Goal: Information Seeking & Learning: Learn about a topic

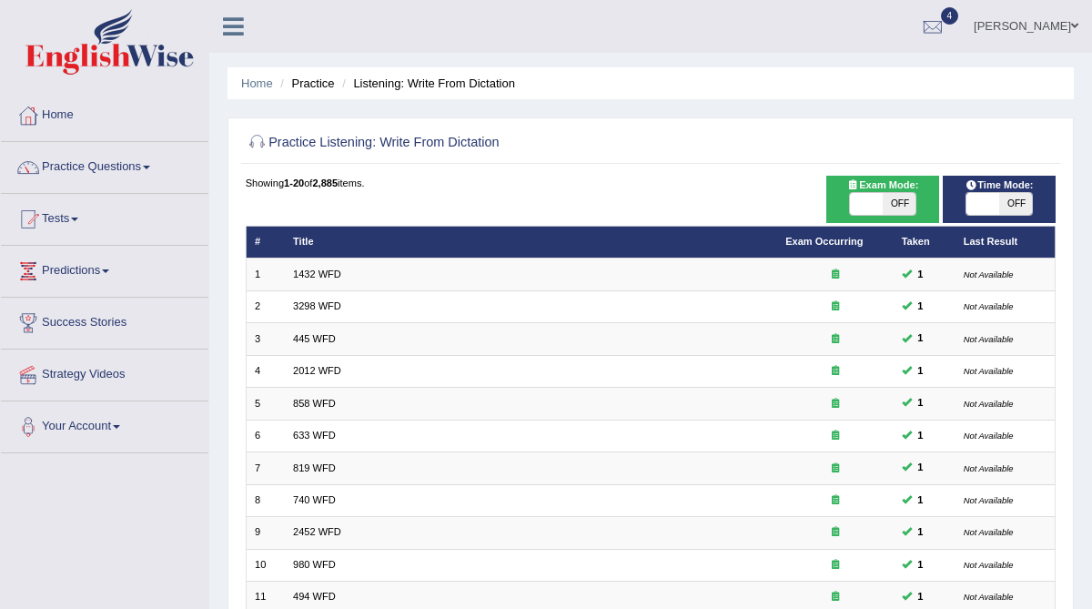
click at [106, 162] on link "Practice Questions" at bounding box center [104, 164] width 207 height 45
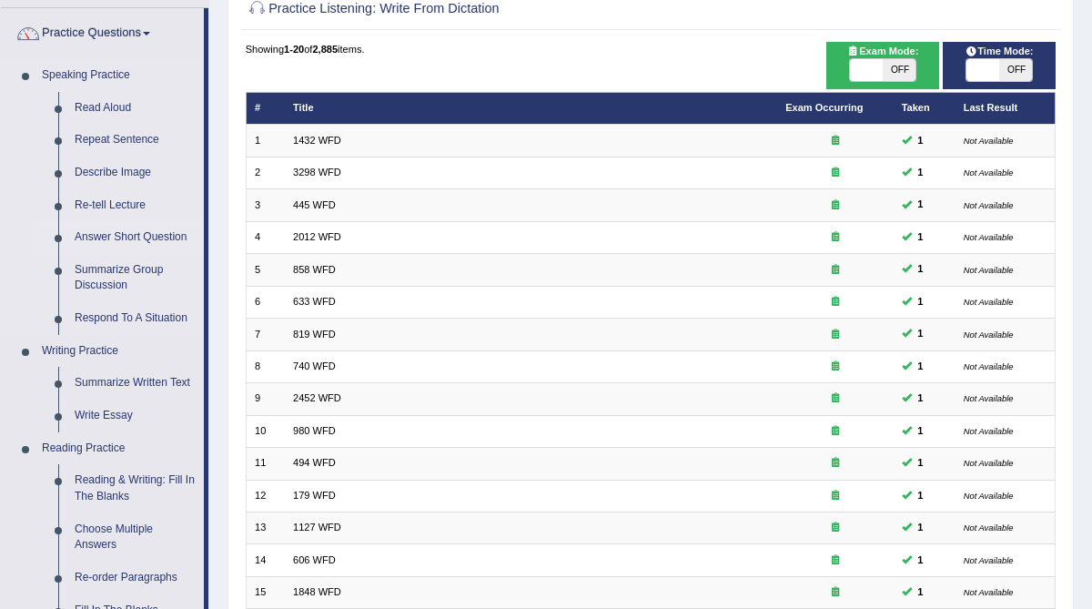
scroll to position [136, 0]
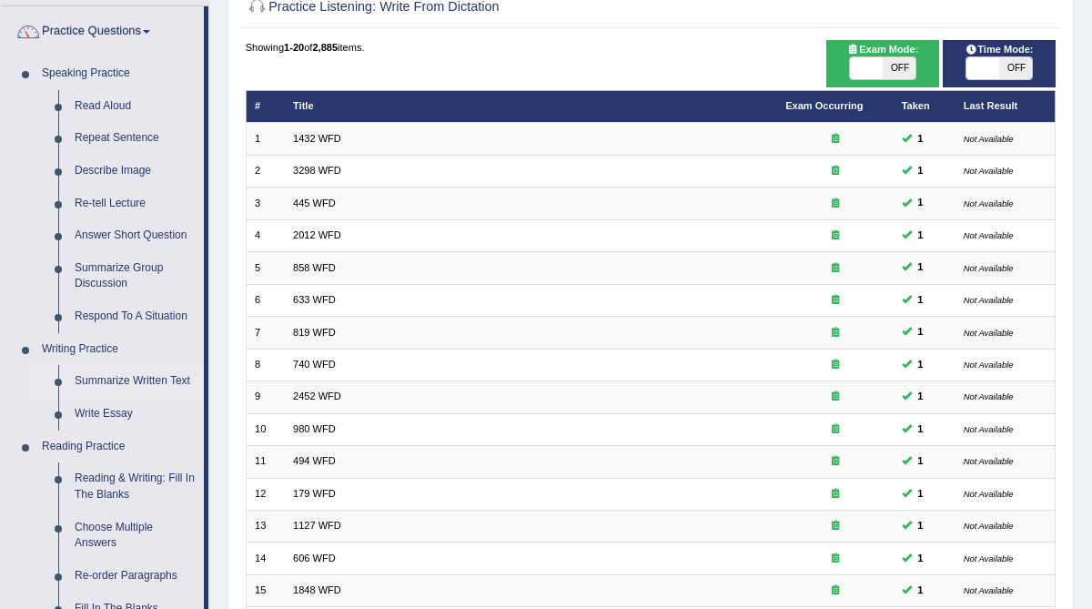
click at [80, 377] on link "Summarize Written Text" at bounding box center [134, 381] width 137 height 33
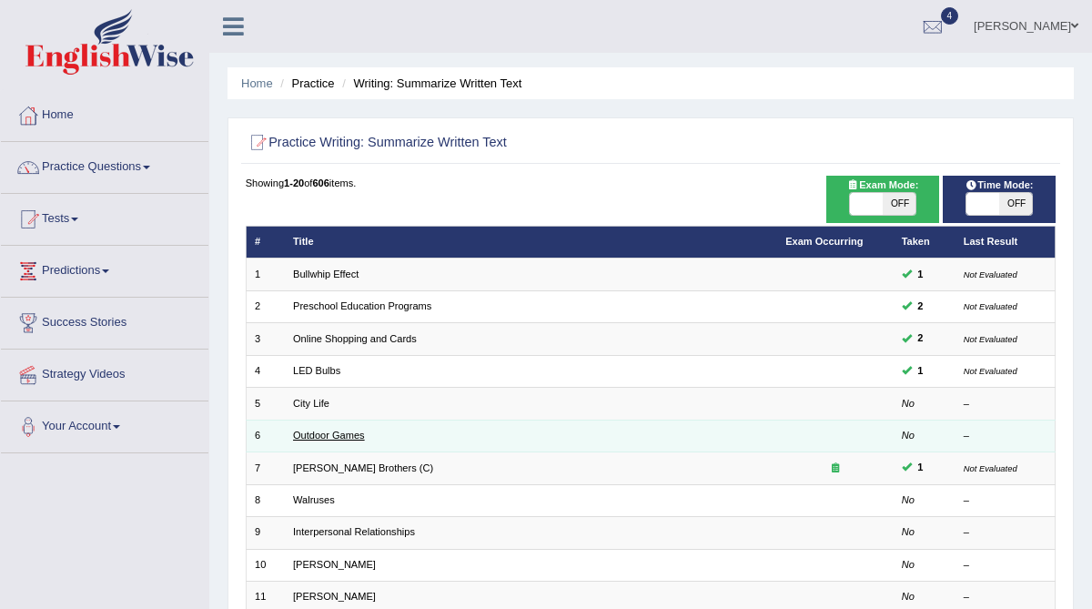
click at [338, 434] on link "Outdoor Games" at bounding box center [329, 434] width 72 height 11
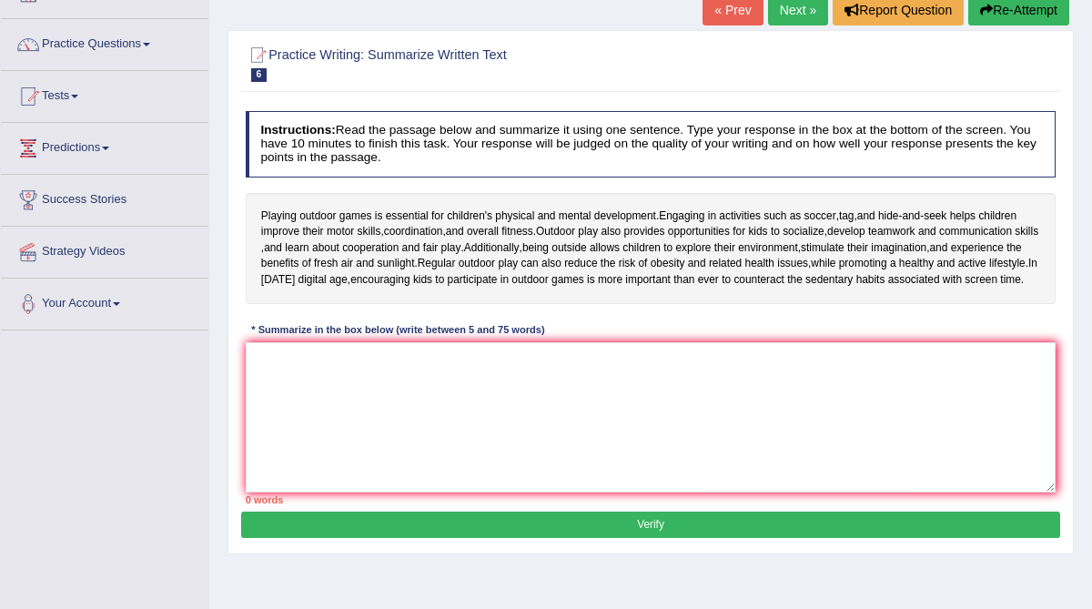
scroll to position [125, 0]
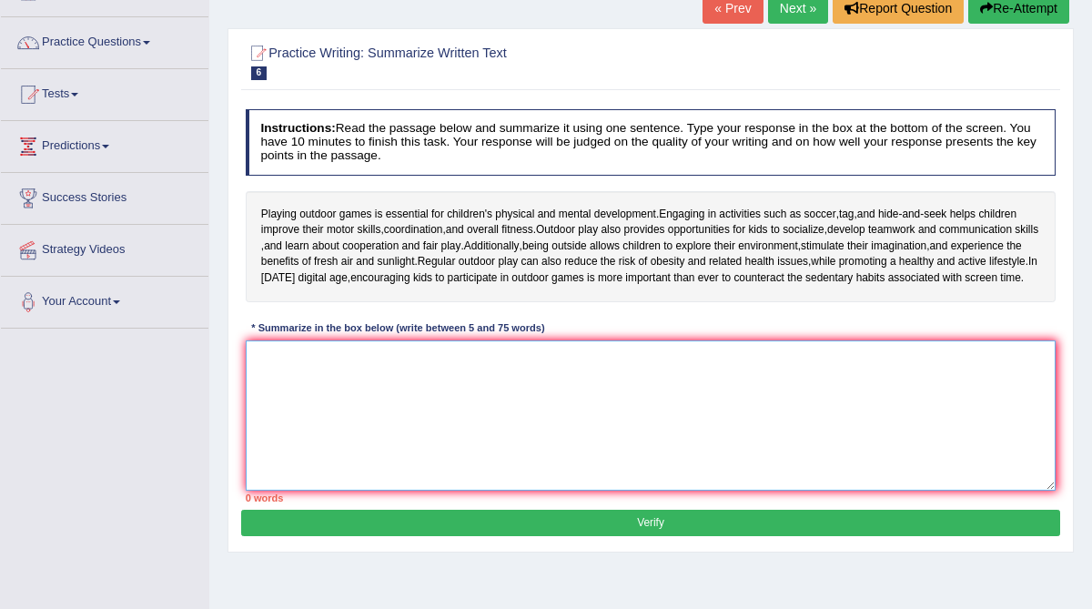
click at [359, 385] on textarea at bounding box center [651, 415] width 811 height 150
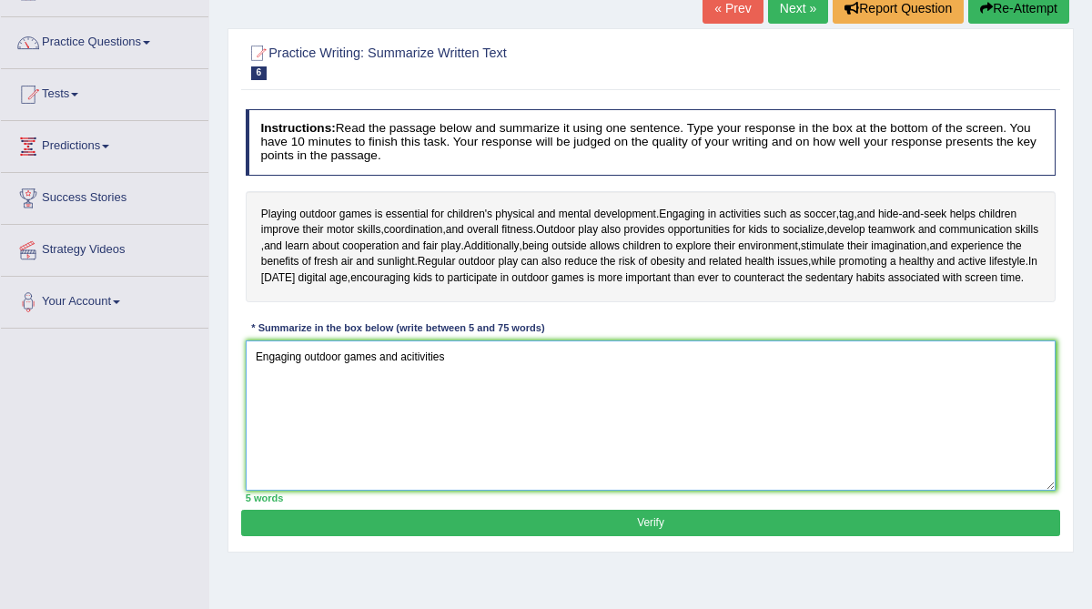
drag, startPoint x: 302, startPoint y: 374, endPoint x: 250, endPoint y: 371, distance: 51.9
click at [250, 371] on textarea "Engaging outdoor games and acitivities" at bounding box center [651, 415] width 811 height 150
click at [392, 379] on textarea "Playing outdoor games and acitivities" at bounding box center [651, 415] width 811 height 150
click at [545, 372] on textarea "Playing outdoor games and angaging outdoor acitivities" at bounding box center [651, 415] width 811 height 150
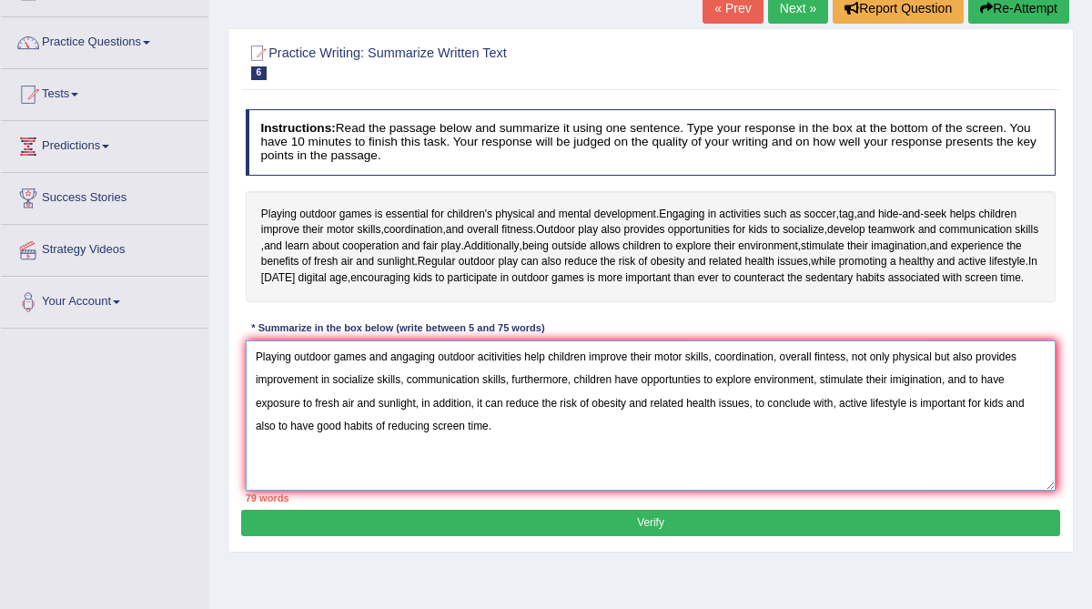
drag, startPoint x: 1017, startPoint y: 419, endPoint x: 1015, endPoint y: 447, distance: 27.4
click at [1015, 447] on textarea "Playing outdoor games and angaging outdoor acitivities help children improve th…" at bounding box center [651, 415] width 811 height 150
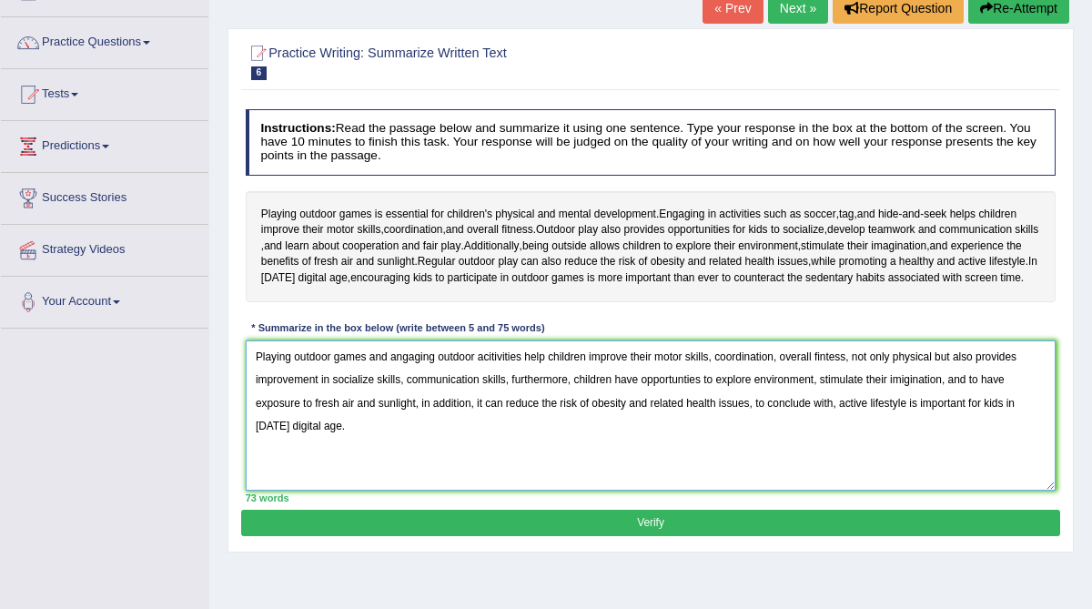
click at [398, 371] on textarea "Playing outdoor games and angaging outdoor acitivities help children improve th…" at bounding box center [651, 415] width 811 height 150
click at [838, 372] on textarea "Playing outdoor games and engaging outdoor acitivities help children improve th…" at bounding box center [651, 415] width 811 height 150
click at [1027, 373] on textarea "Playing outdoor games and engaging outdoor acitivities help children improve th…" at bounding box center [651, 415] width 811 height 150
click at [978, 395] on textarea "Playing outdoor games and engaging outdoor acitivities help children improve th…" at bounding box center [651, 415] width 811 height 150
click at [988, 397] on textarea "Playing outdoor games and engaging outdoor acitivities help children improve th…" at bounding box center [651, 415] width 811 height 150
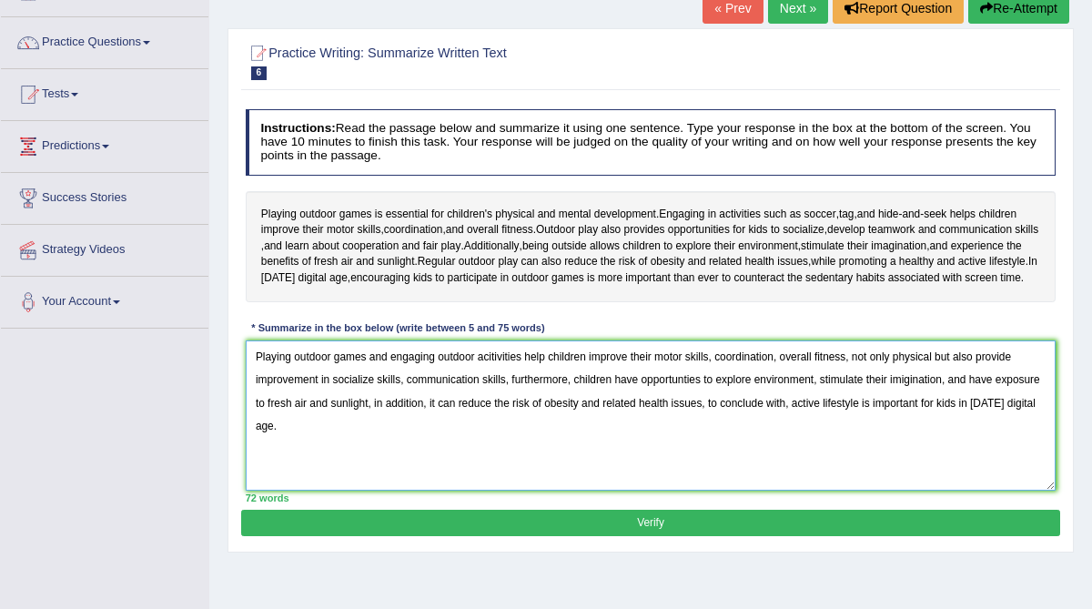
click at [1003, 396] on textarea "Playing outdoor games and engaging outdoor acitivities help children improve th…" at bounding box center [651, 415] width 811 height 150
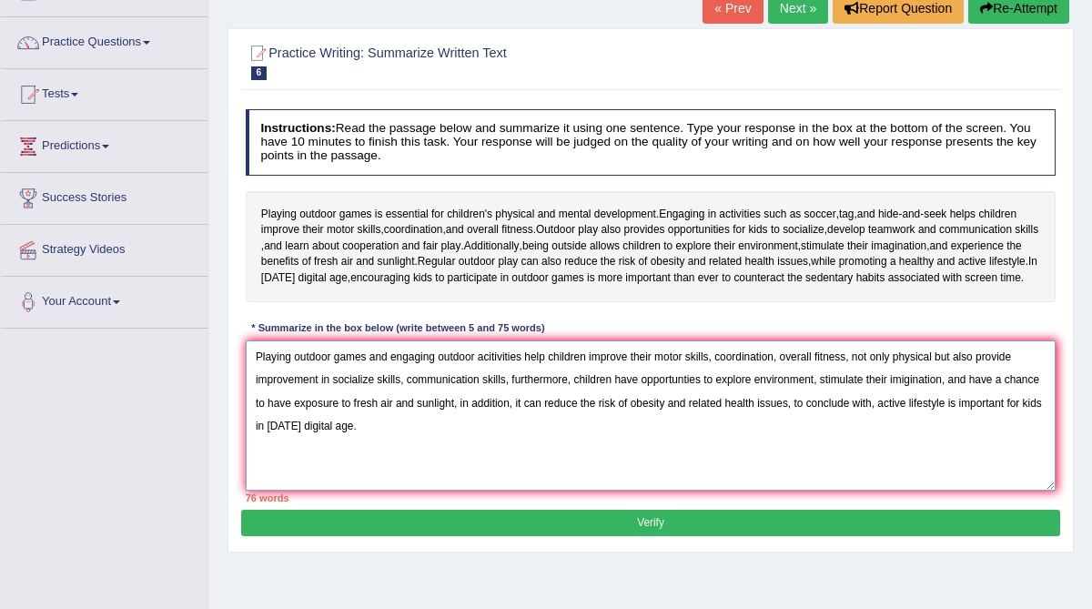
drag, startPoint x: 391, startPoint y: 419, endPoint x: 331, endPoint y: 417, distance: 60.1
click at [331, 417] on textarea "Playing outdoor games and engaging outdoor acitivities help children improve th…" at bounding box center [651, 415] width 811 height 150
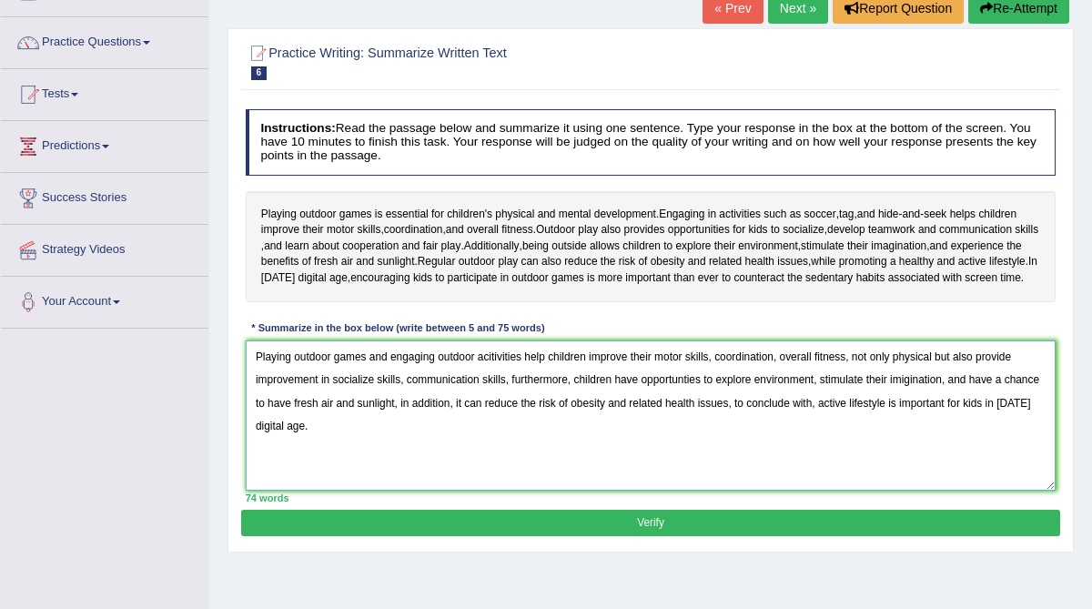
type textarea "Playing outdoor games and engaging outdoor acitivities help children improve th…"
click at [359, 536] on button "Verify" at bounding box center [650, 523] width 818 height 26
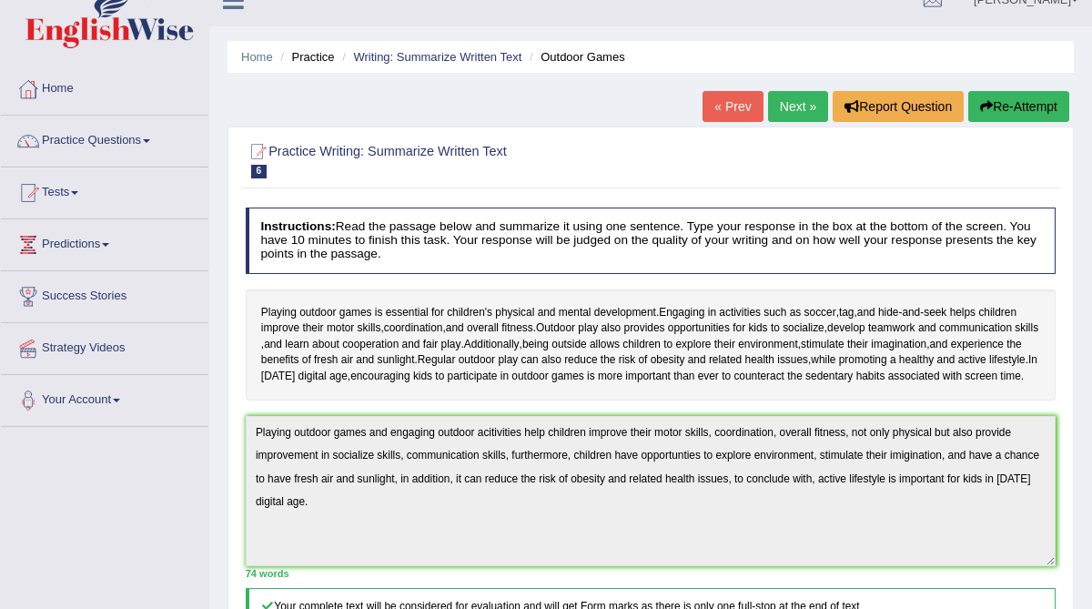
scroll to position [25, 0]
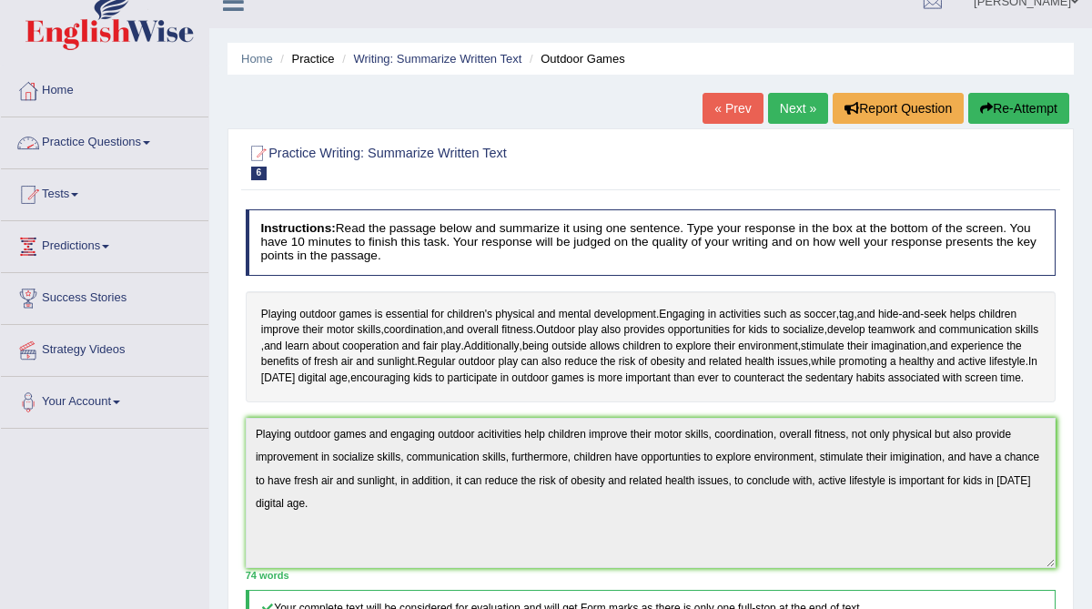
click at [110, 140] on link "Practice Questions" at bounding box center [104, 139] width 207 height 45
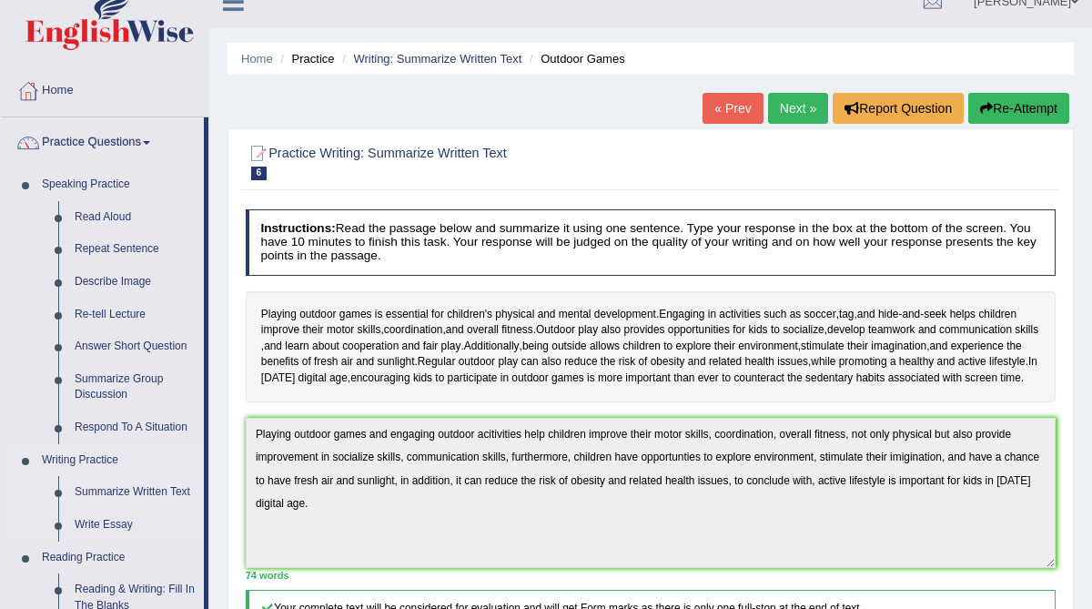
click at [88, 492] on link "Summarize Written Text" at bounding box center [134, 492] width 137 height 33
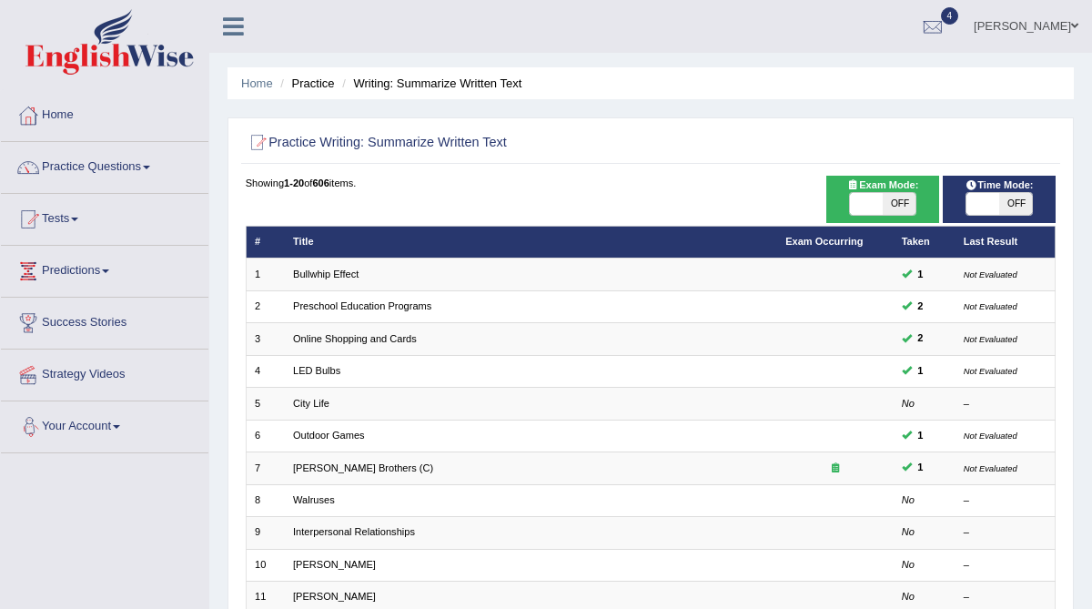
click at [1018, 202] on span "OFF" at bounding box center [1015, 204] width 33 height 22
checkbox input "true"
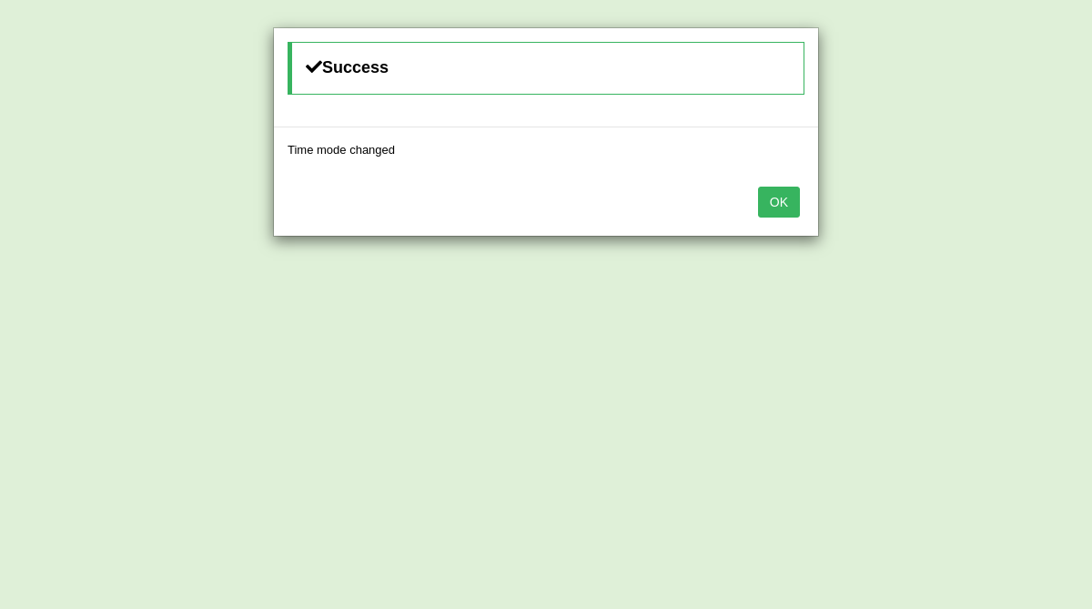
click at [794, 204] on button "OK" at bounding box center [779, 202] width 42 height 31
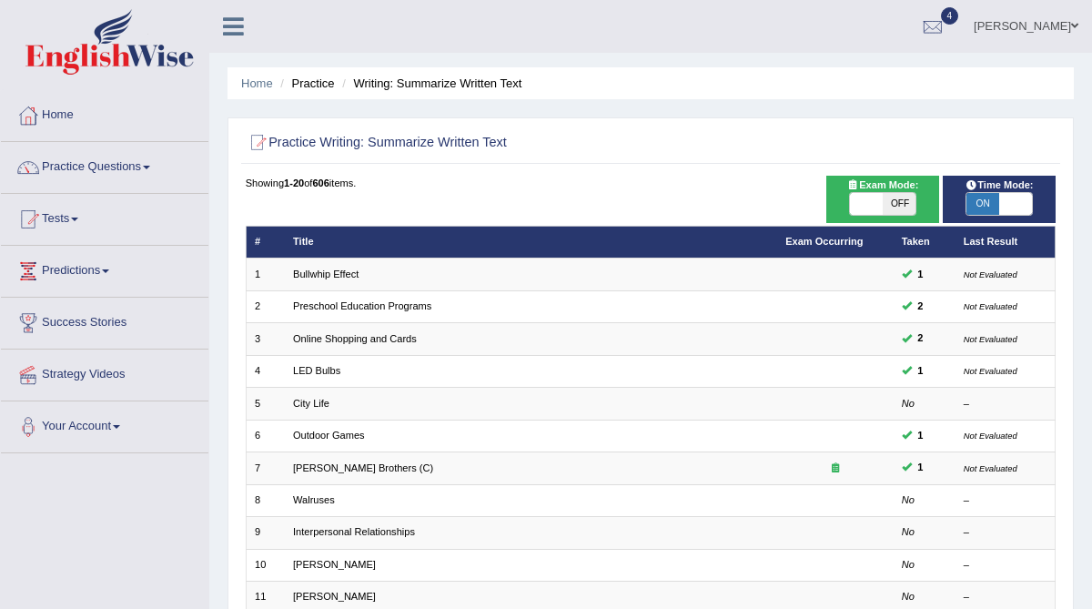
click at [903, 202] on span "OFF" at bounding box center [899, 204] width 33 height 22
checkbox input "true"
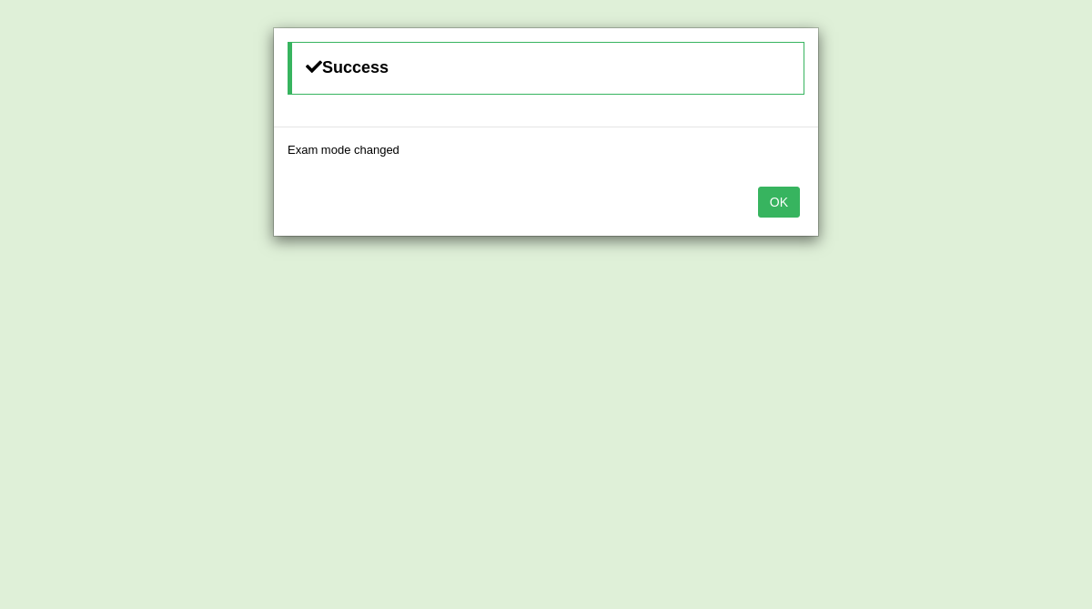
click at [779, 210] on button "OK" at bounding box center [779, 202] width 42 height 31
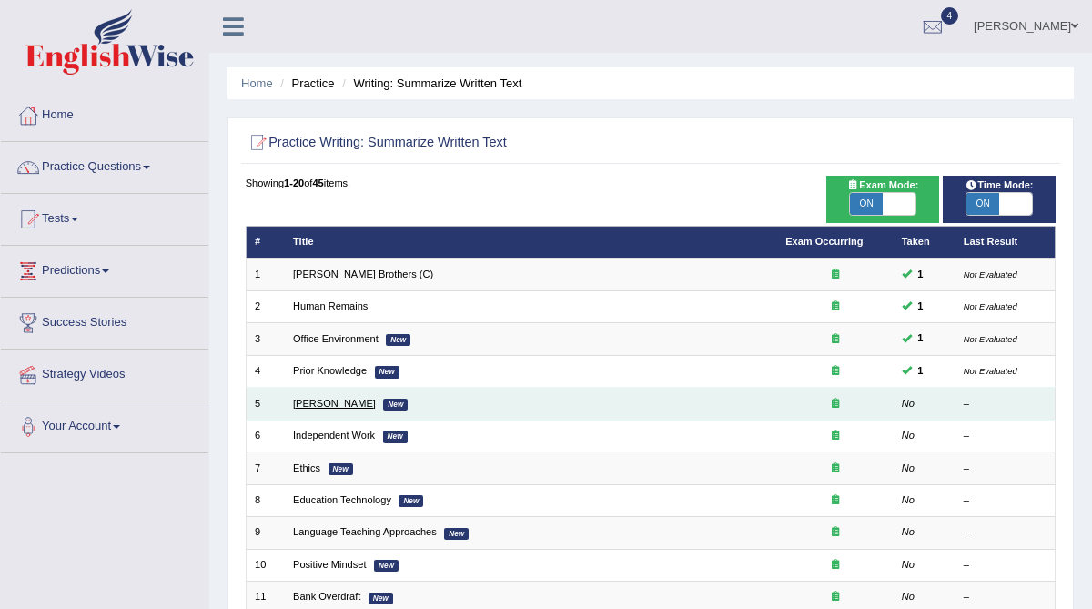
click at [319, 403] on link "Bertrand Russell" at bounding box center [334, 403] width 83 height 11
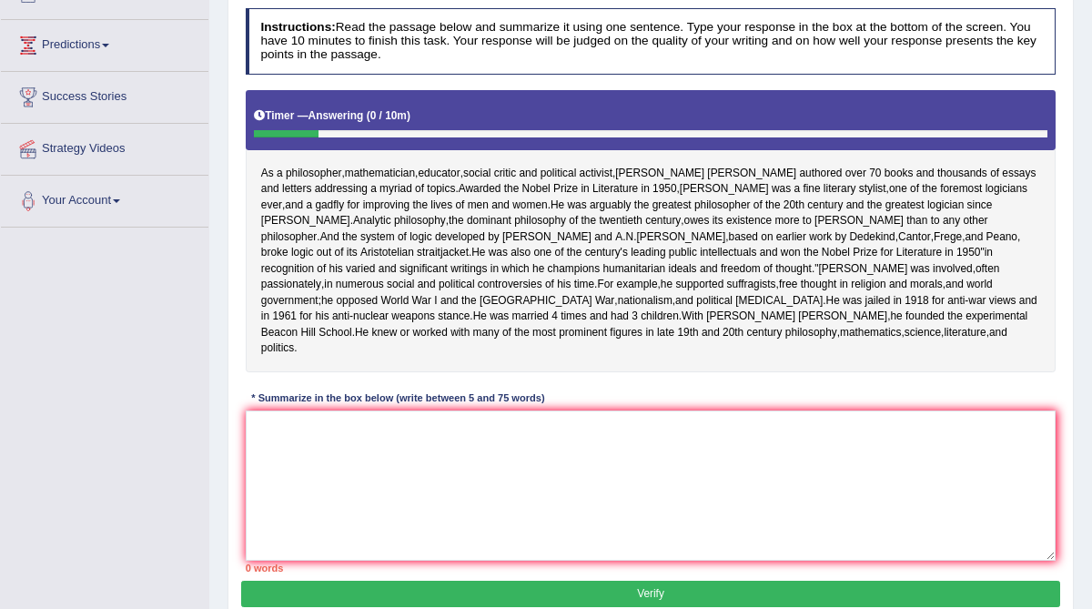
scroll to position [232, 0]
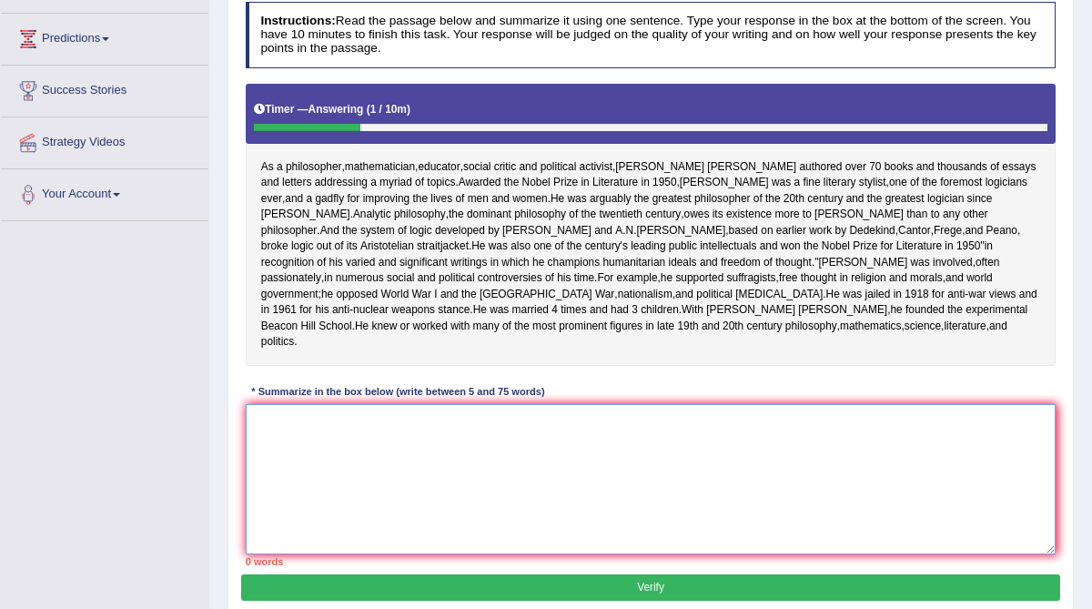
click at [348, 497] on textarea at bounding box center [651, 479] width 811 height 150
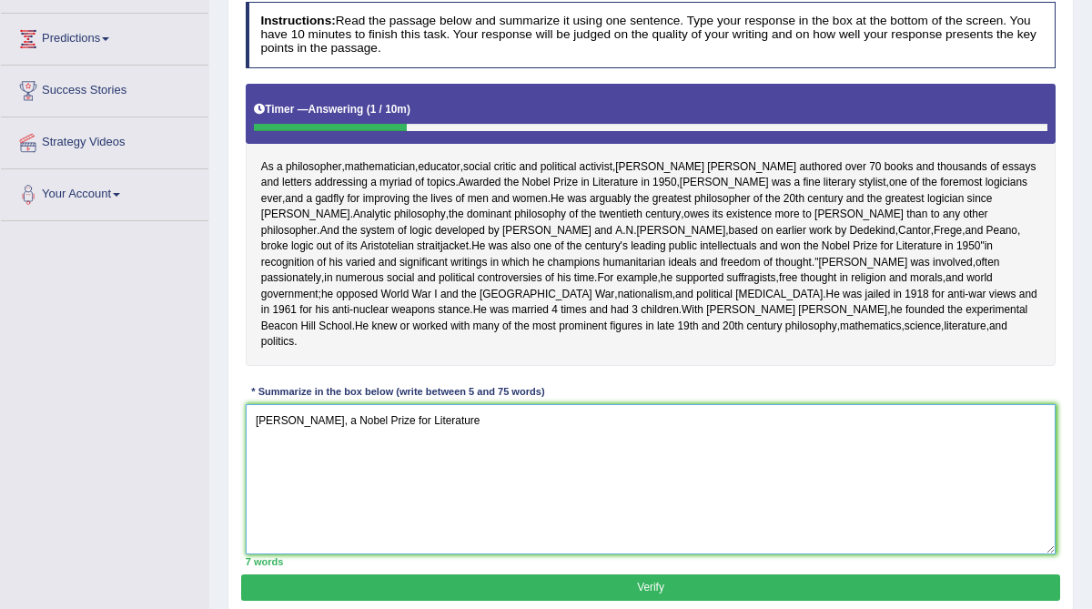
click at [350, 485] on textarea "[PERSON_NAME], a Nobel Prize for Literature" at bounding box center [651, 479] width 811 height 150
click at [350, 482] on textarea "[PERSON_NAME], a Nobel Prize for Literature" at bounding box center [651, 479] width 811 height 150
click at [349, 482] on textarea "Bertrand Russel, a Nobel Prize for Literature" at bounding box center [651, 479] width 811 height 150
click at [527, 483] on textarea "Bertrand Russel, a winner of Nobel Prize for Literature" at bounding box center [651, 479] width 811 height 150
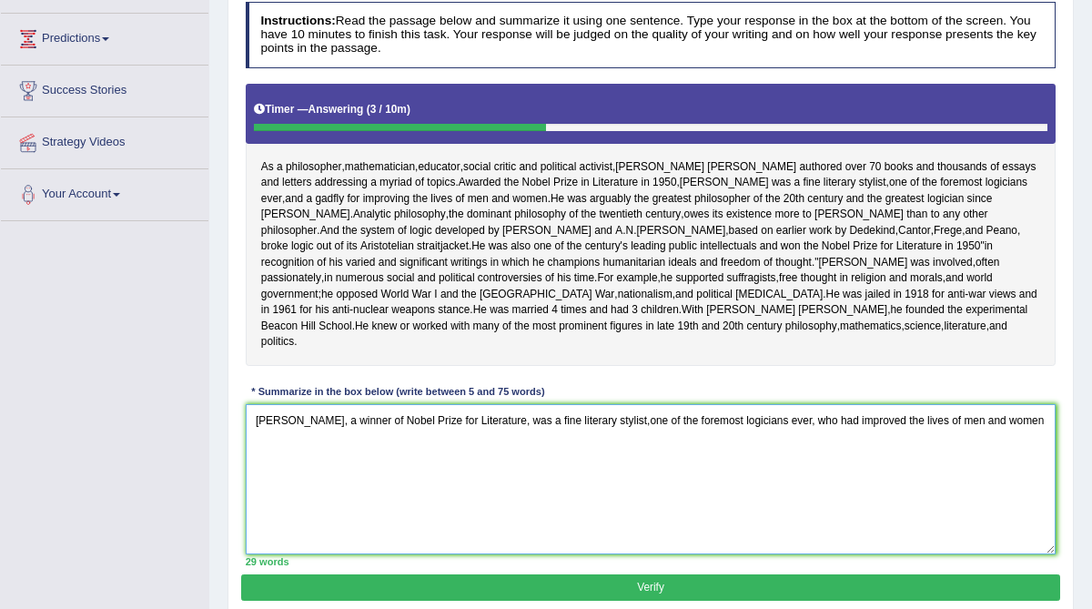
click at [527, 483] on textarea "Bertrand Russel, a winner of Nobel Prize for Literature, was a fine literary st…" at bounding box center [651, 479] width 811 height 150
click at [1038, 484] on textarea "Bertrand Russel, a winner of Nobel Prize for Literature, was a fine literary st…" at bounding box center [651, 479] width 811 height 150
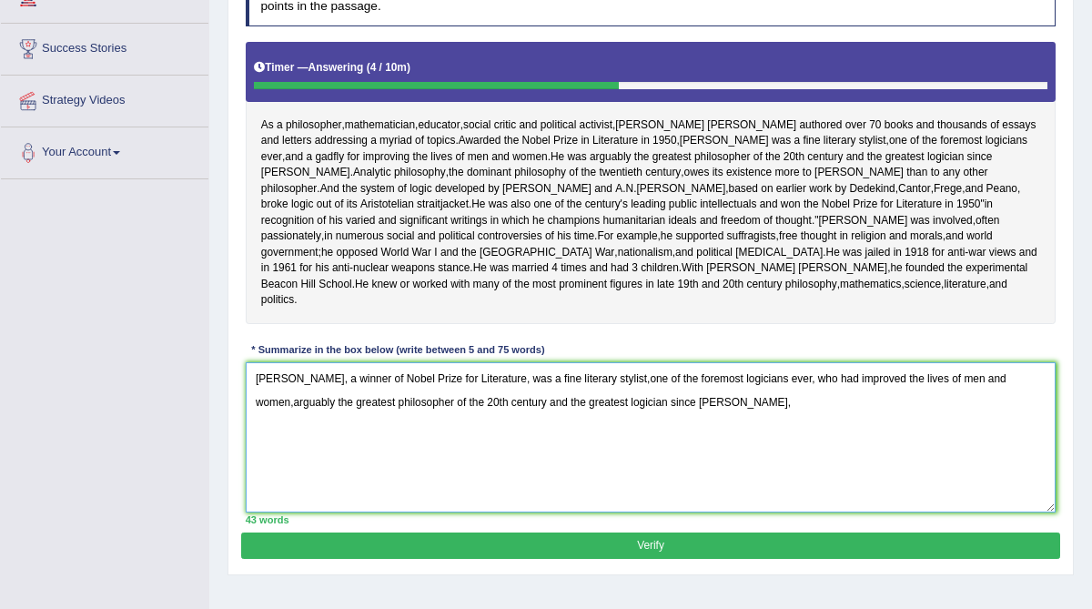
scroll to position [276, 0]
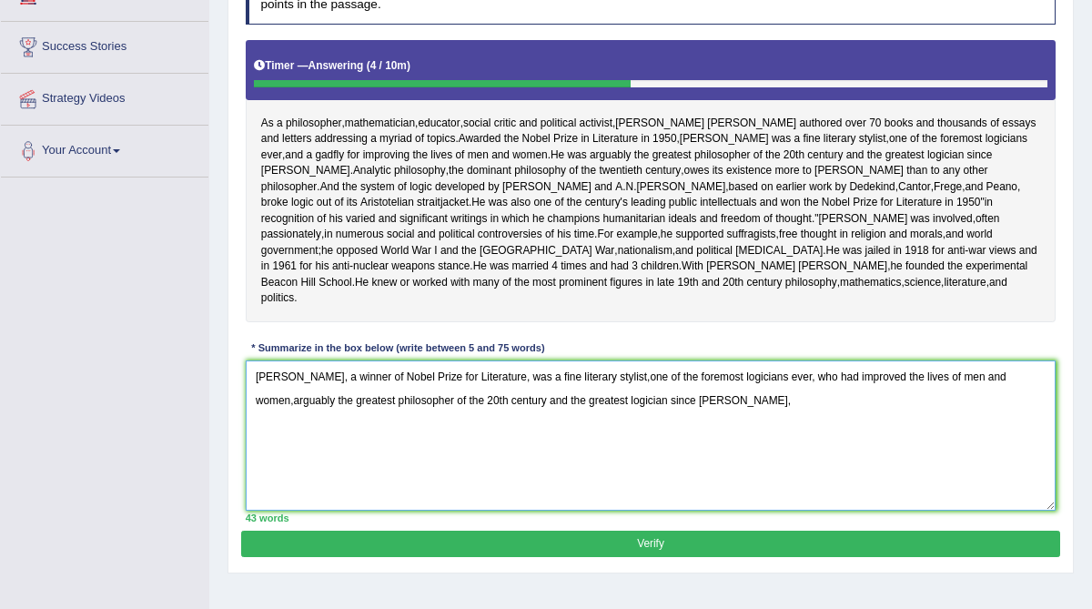
click at [1038, 484] on textarea "Bertrand Russel, a winner of Nobel Prize for Literature, was a fine literary st…" at bounding box center [651, 435] width 811 height 150
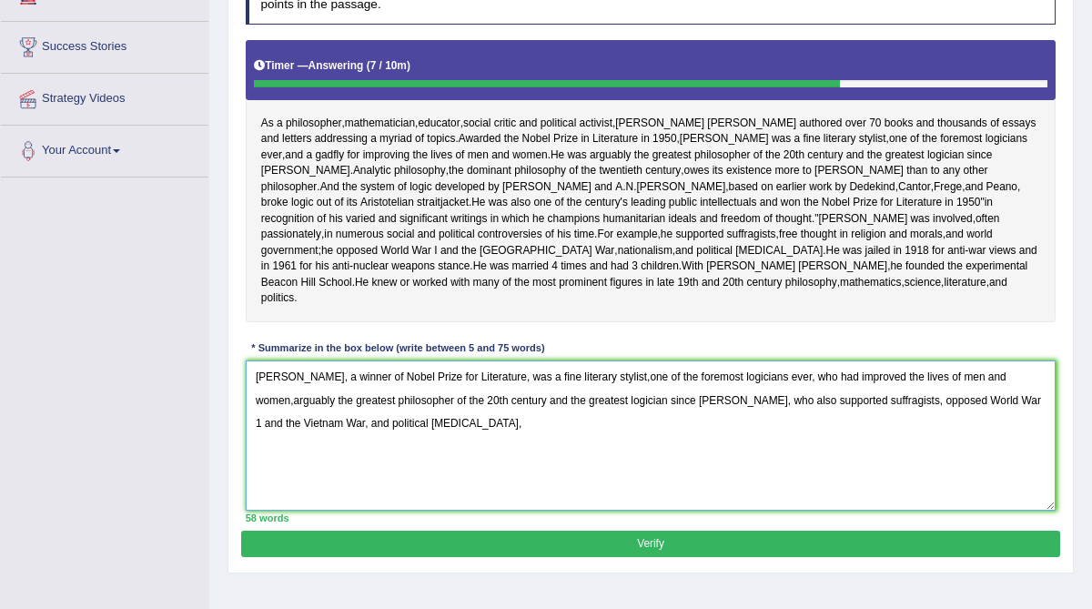
click at [904, 462] on textarea "Bertrand Russel, a winner of Nobel Prize for Literature, was a fine literary st…" at bounding box center [651, 435] width 811 height 150
click at [474, 489] on textarea "Bertrand Russel, a winner of Nobel Prize for Literature, was a fine literary st…" at bounding box center [651, 435] width 811 height 150
drag, startPoint x: 954, startPoint y: 461, endPoint x: 359, endPoint y: 491, distance: 596.7
click at [359, 491] on textarea "Bertrand Russel, a winner of Nobel Prize for Literature, was a fine literary st…" at bounding box center [651, 435] width 811 height 150
click at [681, 487] on textarea "Bertrand Russel, a winner of Nobel Prize for Literature, was a fine literary st…" at bounding box center [651, 435] width 811 height 150
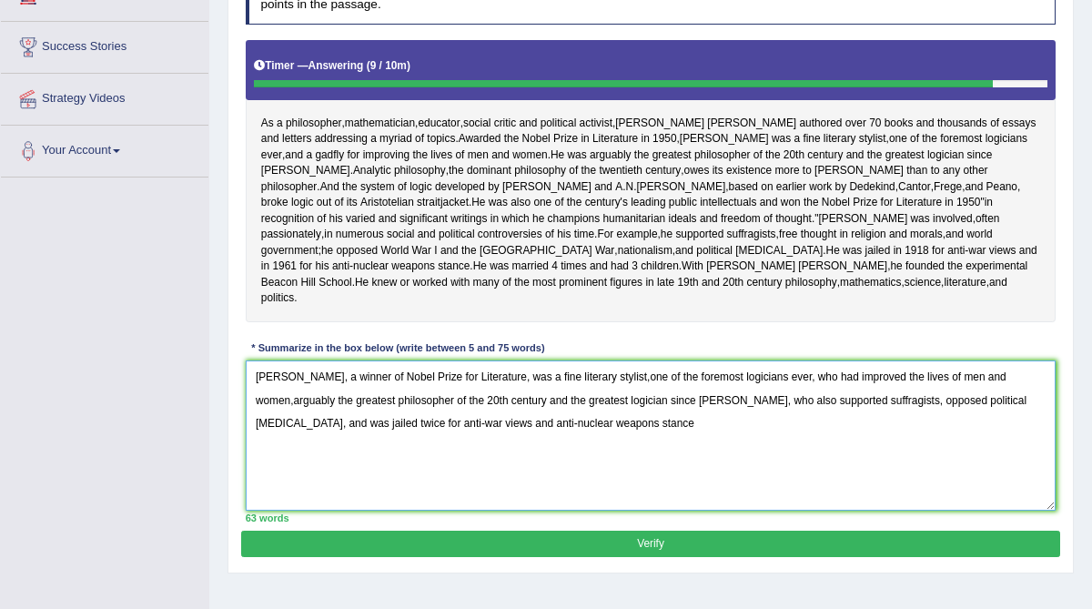
click at [681, 487] on textarea "Bertrand Russel, a winner of Nobel Prize for Literature, was a fine literary st…" at bounding box center [651, 435] width 811 height 150
type textarea "Bertrand Russel, a winner of Nobel Prize for Literature, was a fine literary st…"
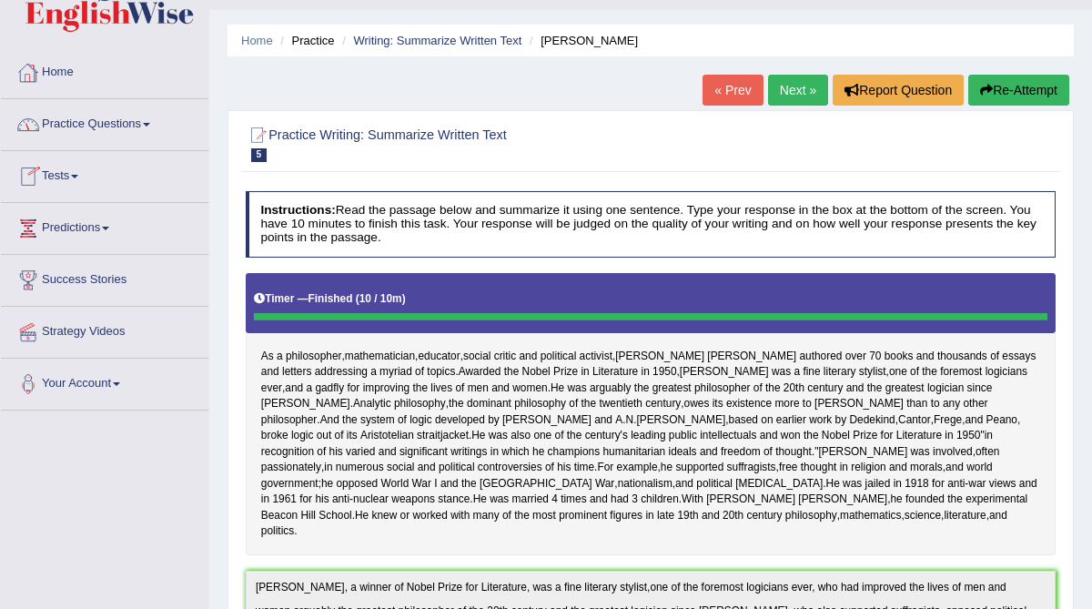
scroll to position [42, 0]
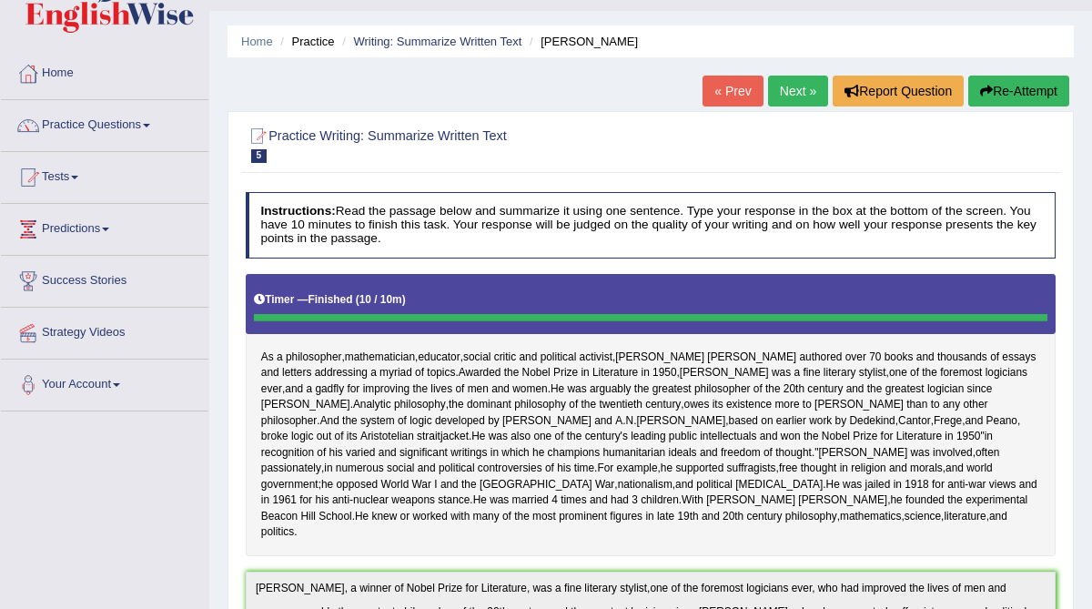
click at [786, 90] on link "Next »" at bounding box center [798, 91] width 60 height 31
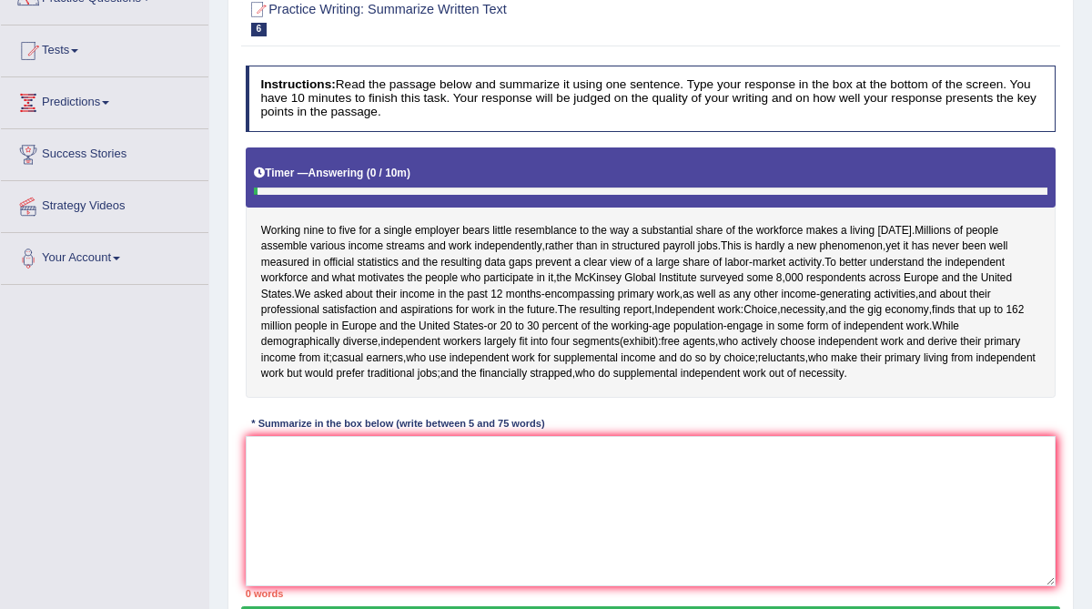
scroll to position [170, 0]
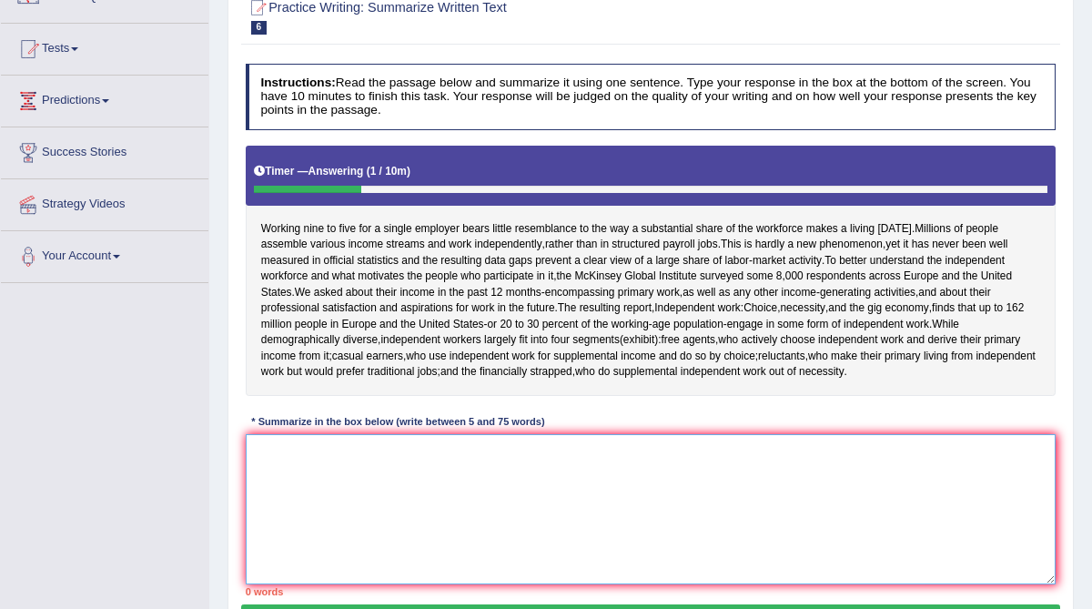
click at [503, 451] on textarea at bounding box center [651, 509] width 811 height 150
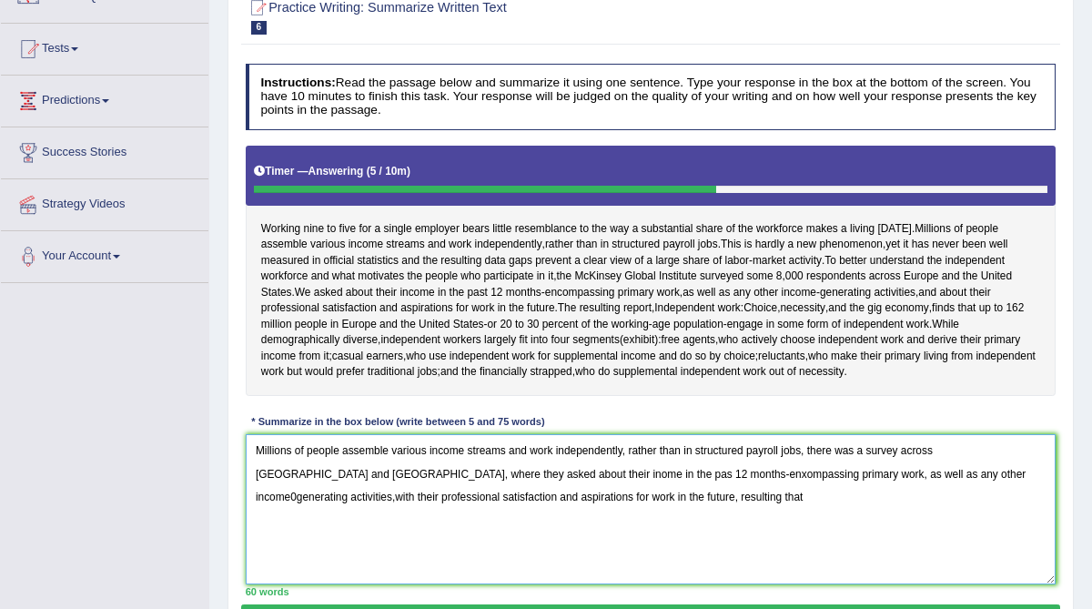
click at [503, 451] on textarea "Millions of people assemble various income streams and work independently, rath…" at bounding box center [651, 509] width 811 height 150
click at [642, 502] on textarea "Millions of people assemble various income streams and work independently, rath…" at bounding box center [651, 509] width 811 height 150
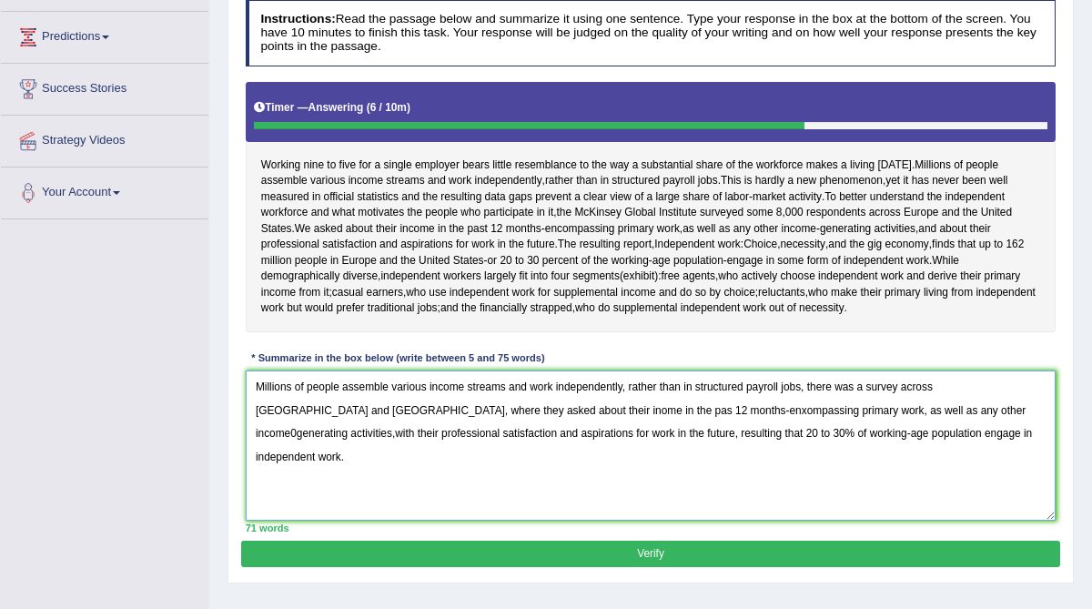
scroll to position [237, 0]
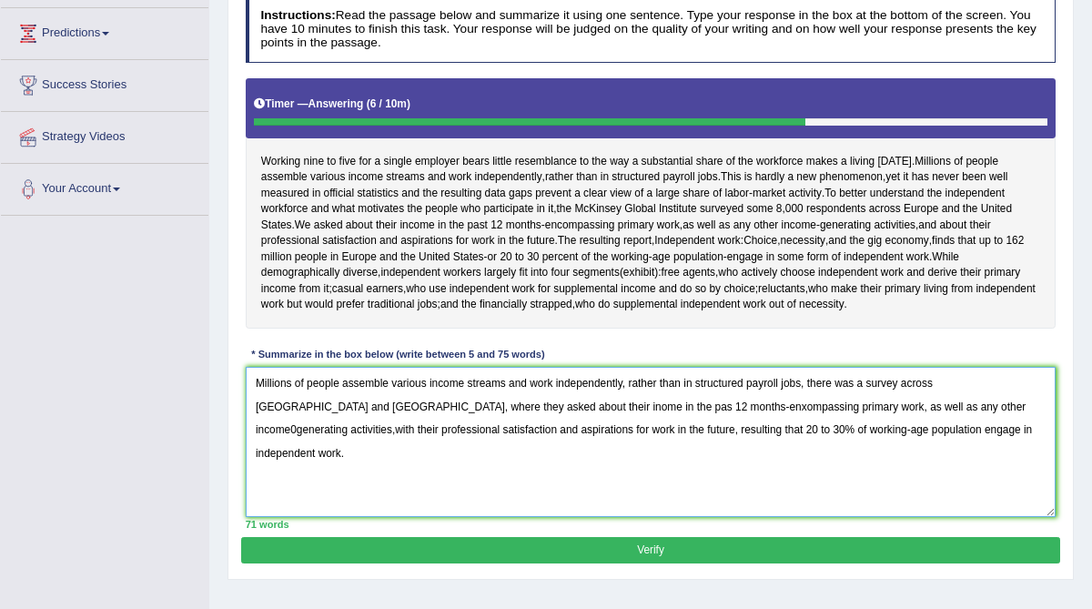
type textarea "Millions of people assemble various income streams and work independently, rath…"
click at [602, 550] on button "Verify" at bounding box center [650, 550] width 818 height 26
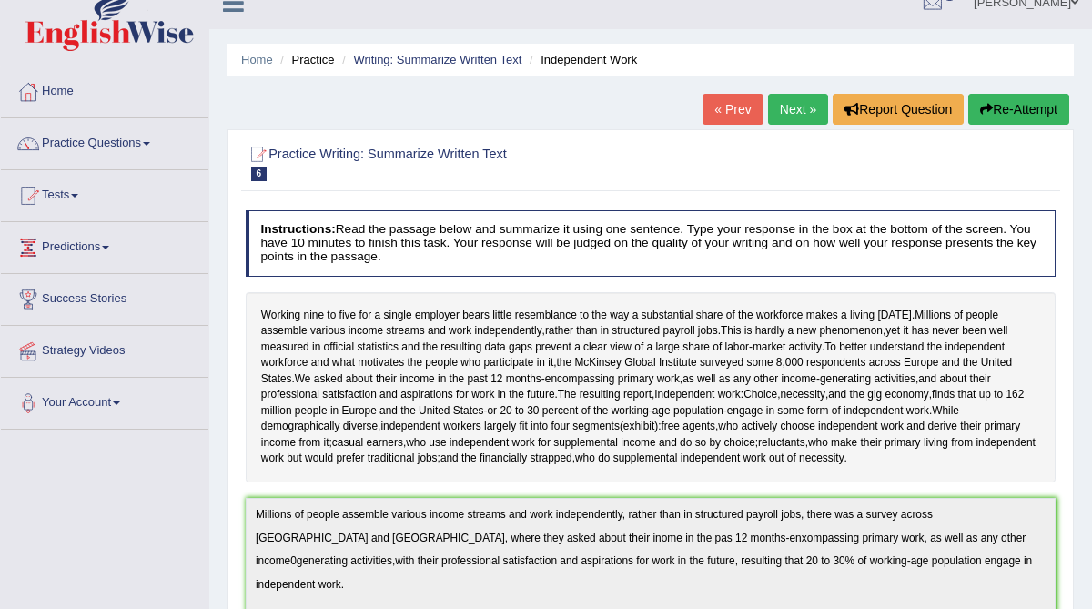
scroll to position [0, 0]
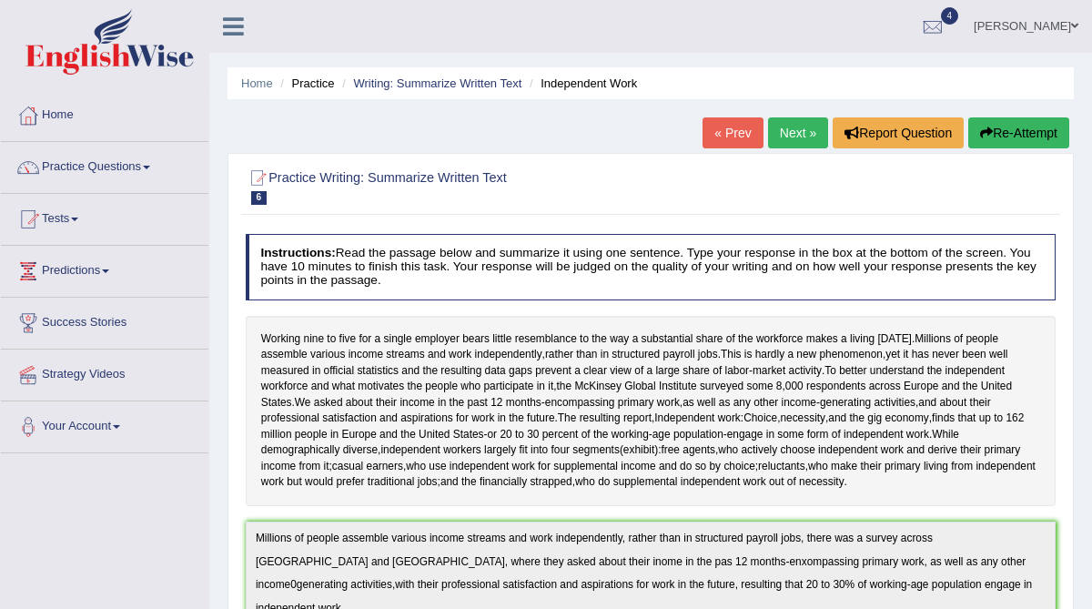
click at [786, 131] on link "Next »" at bounding box center [798, 132] width 60 height 31
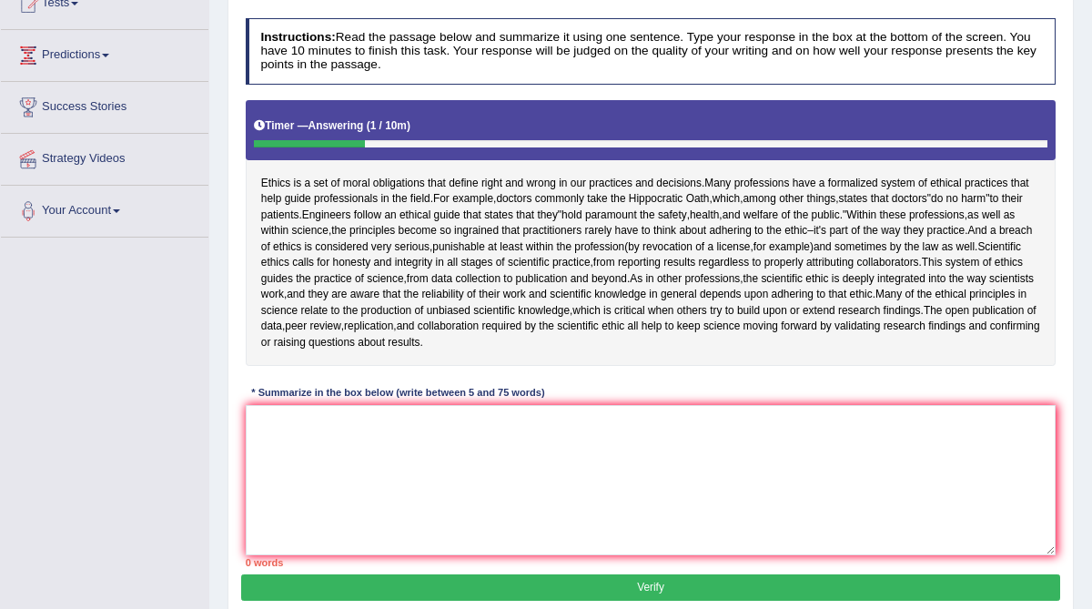
scroll to position [211, 0]
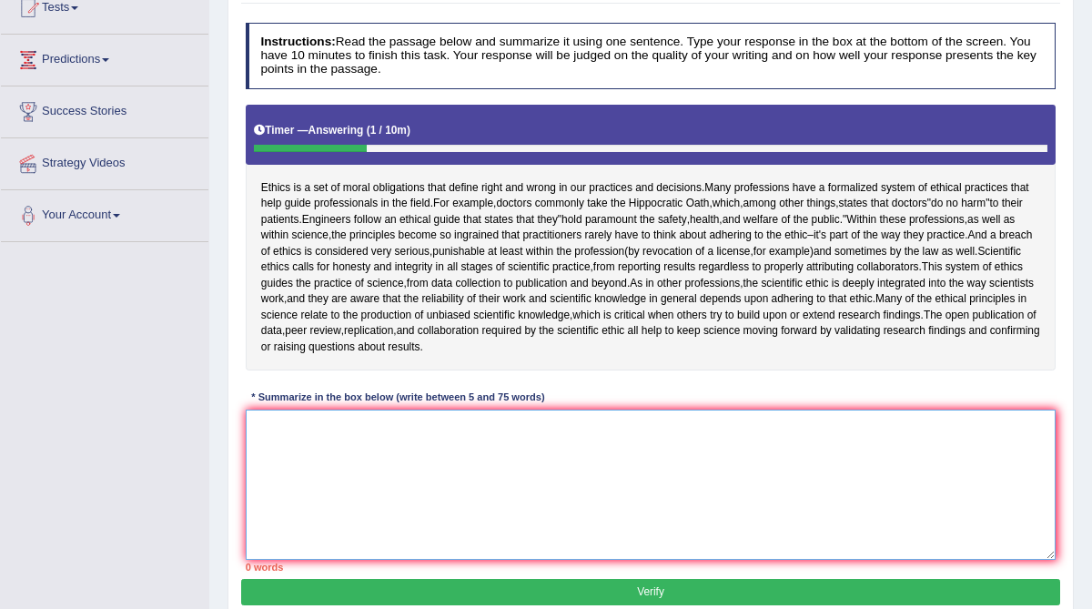
click at [375, 488] on textarea at bounding box center [651, 484] width 811 height 150
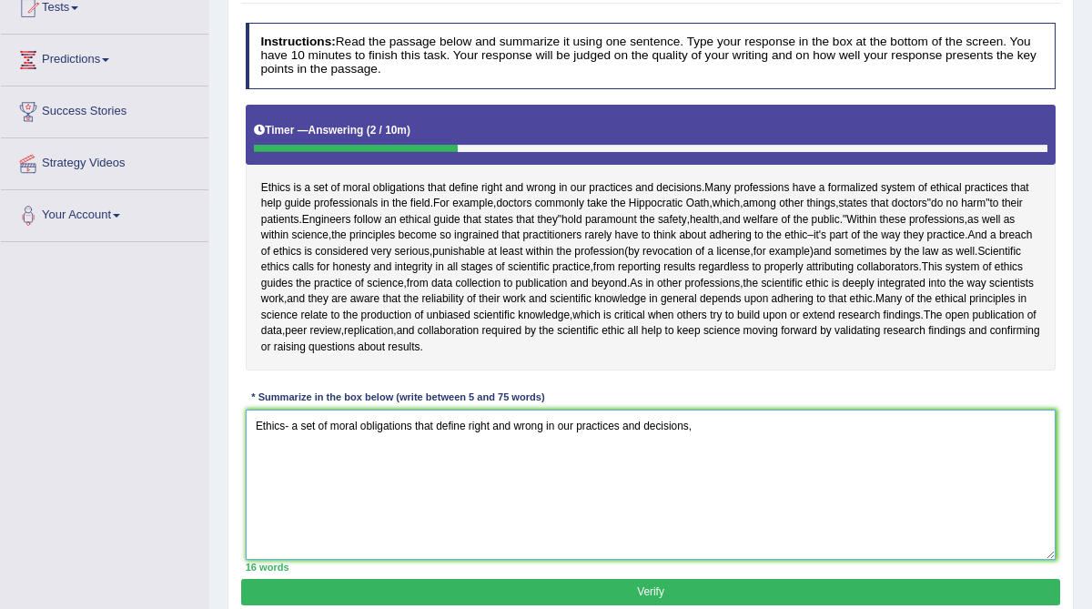
click at [256, 423] on textarea "Ethics- a set of moral obligations that define right and wrong in our practices…" at bounding box center [651, 484] width 811 height 150
click at [934, 427] on textarea "Many professions have a formalized system of Ethics- a set of moral obligations…" at bounding box center [651, 484] width 811 height 150
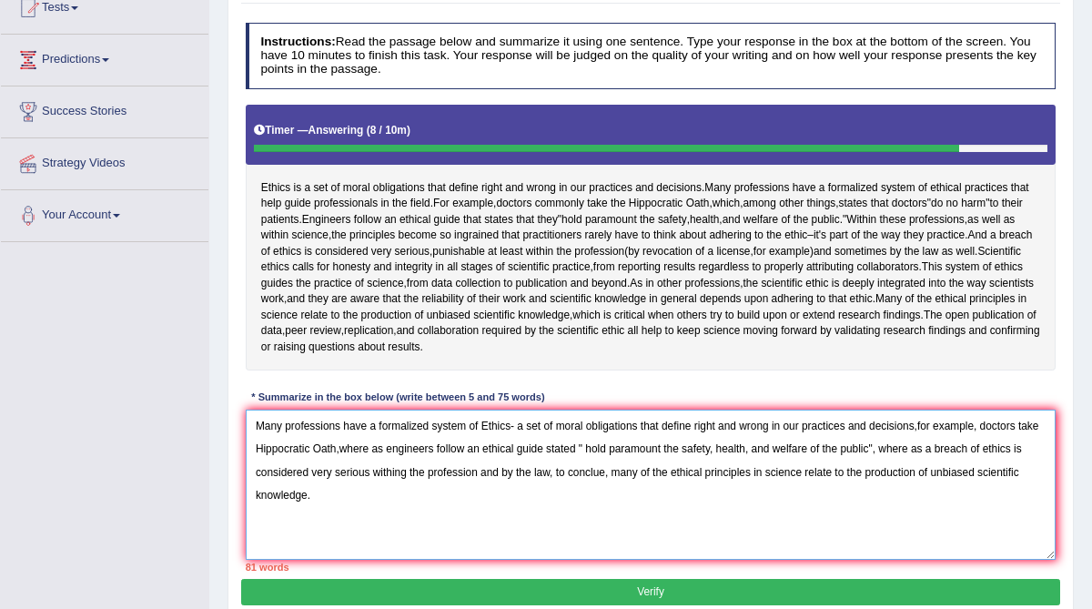
drag, startPoint x: 905, startPoint y: 448, endPoint x: 573, endPoint y: 450, distance: 332.1
click at [573, 450] on textarea "Many professions have a formalized system of Ethics- a set of moral obligations…" at bounding box center [651, 484] width 811 height 150
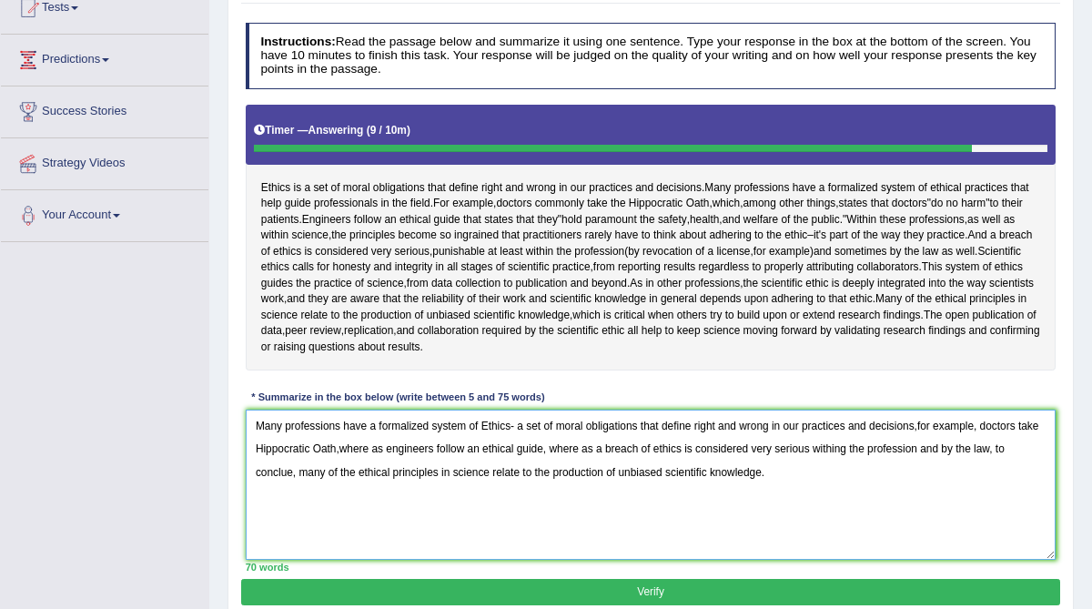
drag, startPoint x: 620, startPoint y: 449, endPoint x: 577, endPoint y: 445, distance: 42.9
click at [577, 445] on textarea "Many professions have a formalized system of Ethics- a set of moral obligations…" at bounding box center [651, 484] width 811 height 150
click at [892, 447] on textarea "Many professions have a formalized system of Ethics- a set of moral obligations…" at bounding box center [651, 484] width 811 height 150
click at [368, 448] on textarea "Many professions have a formalized system of Ethics- a set of moral obligations…" at bounding box center [651, 484] width 811 height 150
click at [925, 424] on textarea "Many professions have a formalized system of Ethics- a set of moral obligations…" at bounding box center [651, 484] width 811 height 150
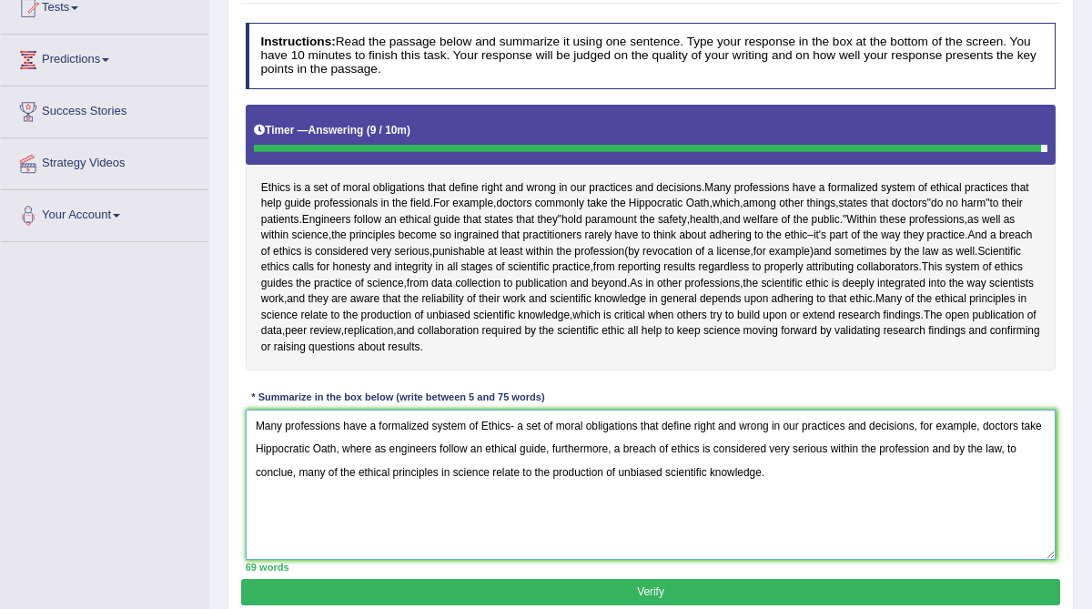
click at [299, 470] on textarea "Many professions have a formalized system of Ethics- a set of moral obligations…" at bounding box center [651, 484] width 811 height 150
type textarea "Many professions have a formalized system of Ethics- a set of moral obligations…"
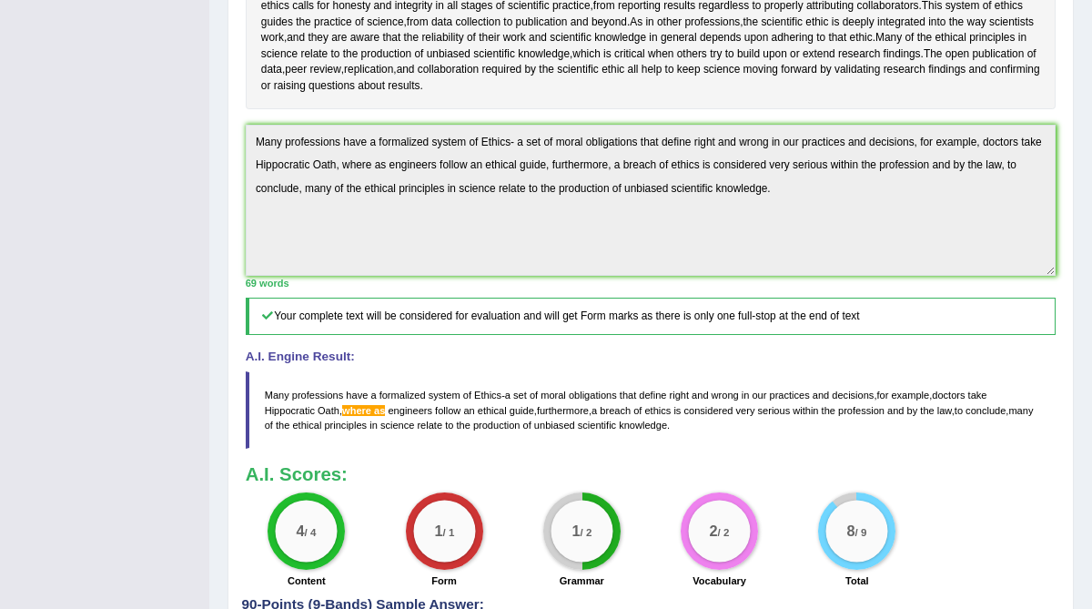
scroll to position [475, 0]
